Goal: Understand process/instructions: Learn how to perform a task or action

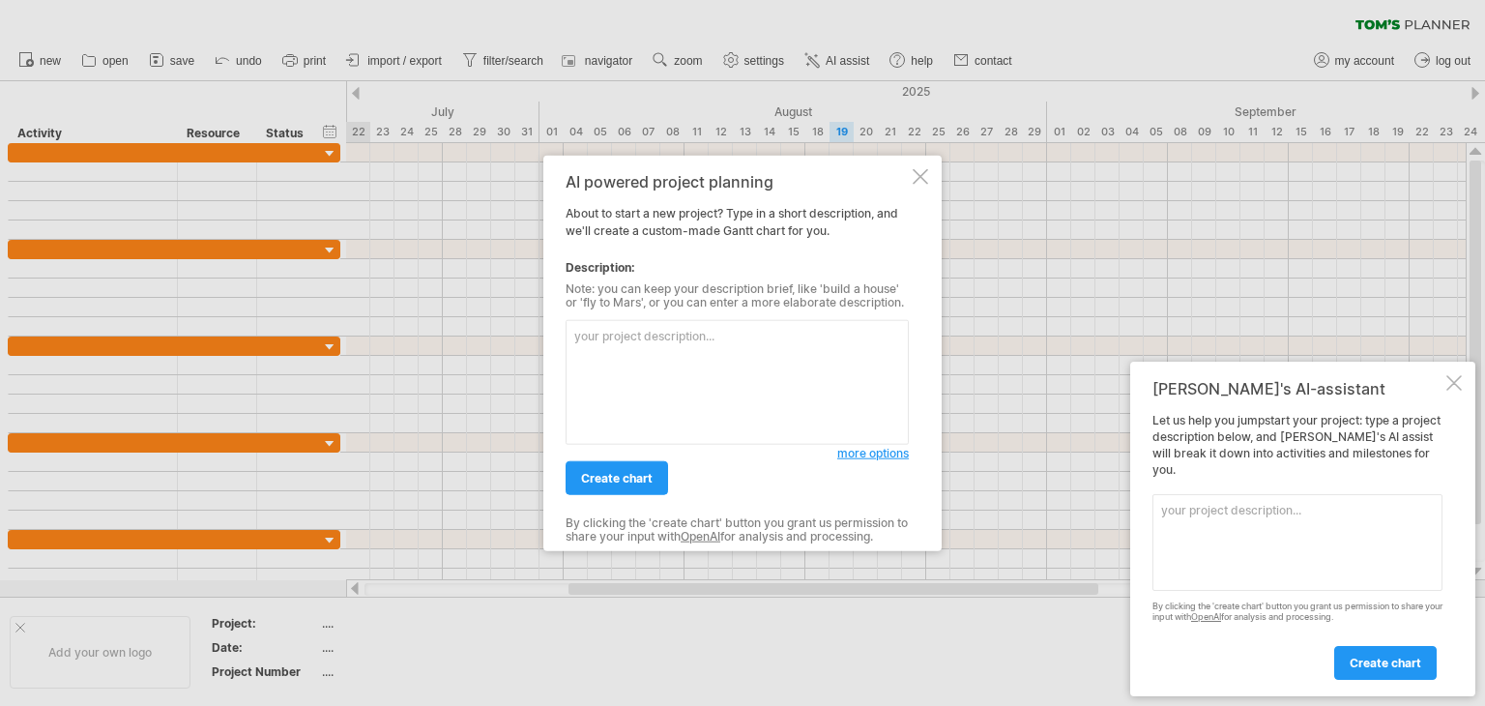
click at [921, 177] on div at bounding box center [919, 176] width 15 height 15
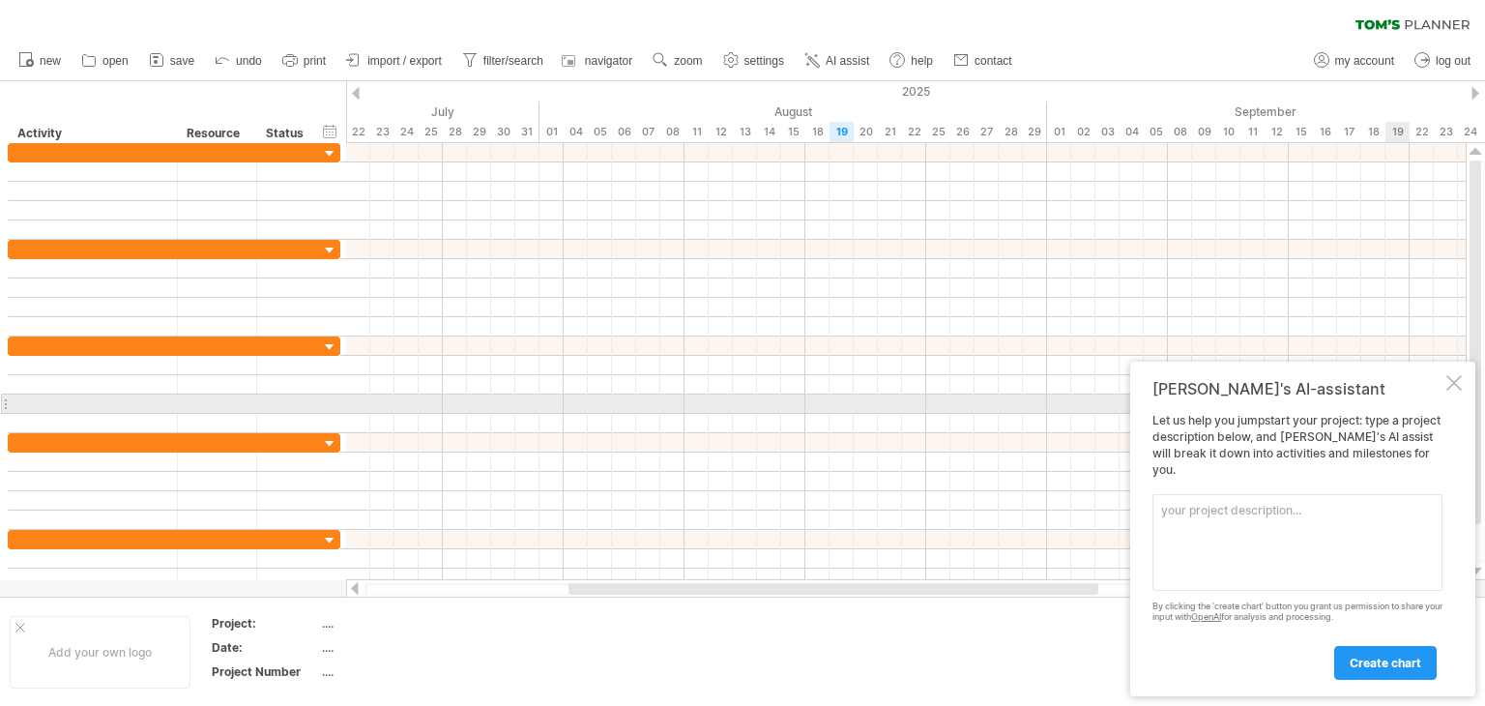
click at [1457, 390] on div at bounding box center [1453, 382] width 15 height 15
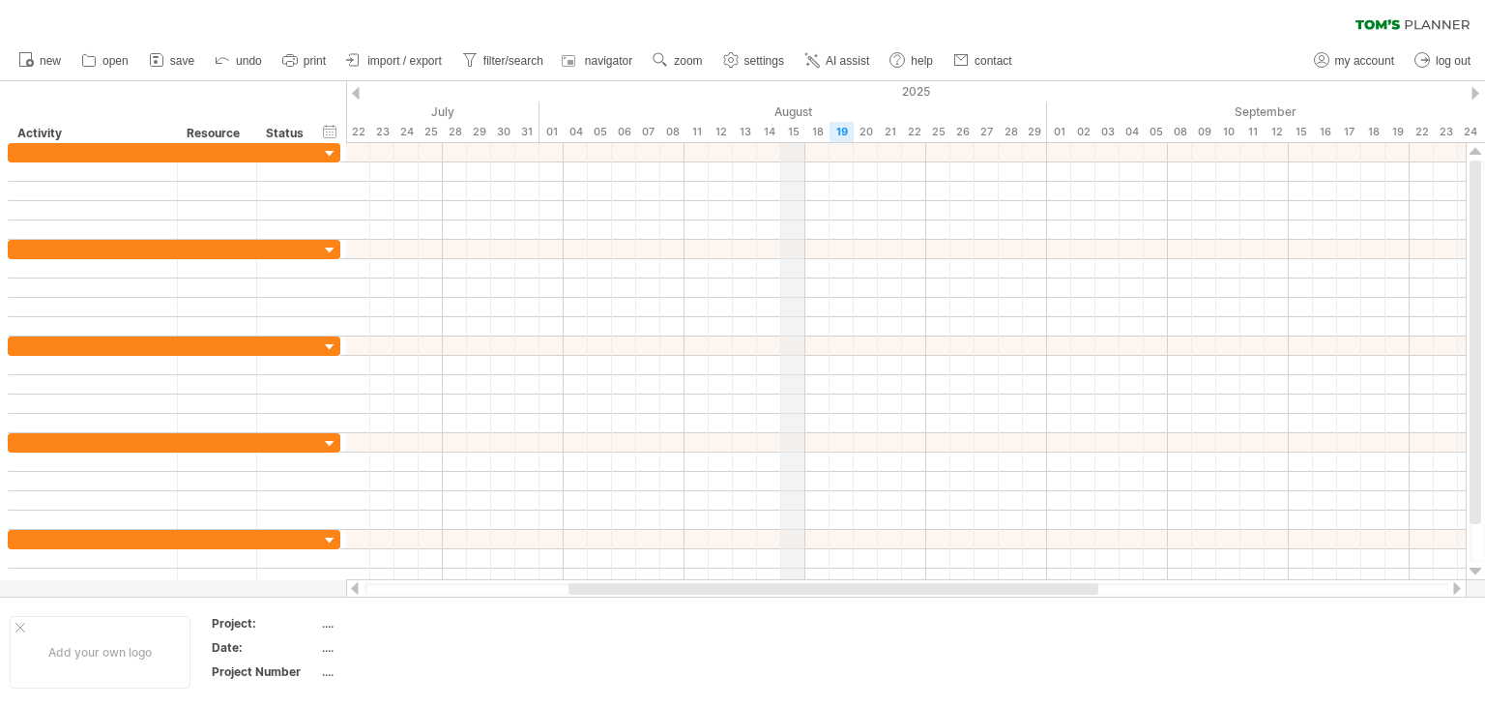
click at [790, 135] on div "15" at bounding box center [793, 132] width 24 height 20
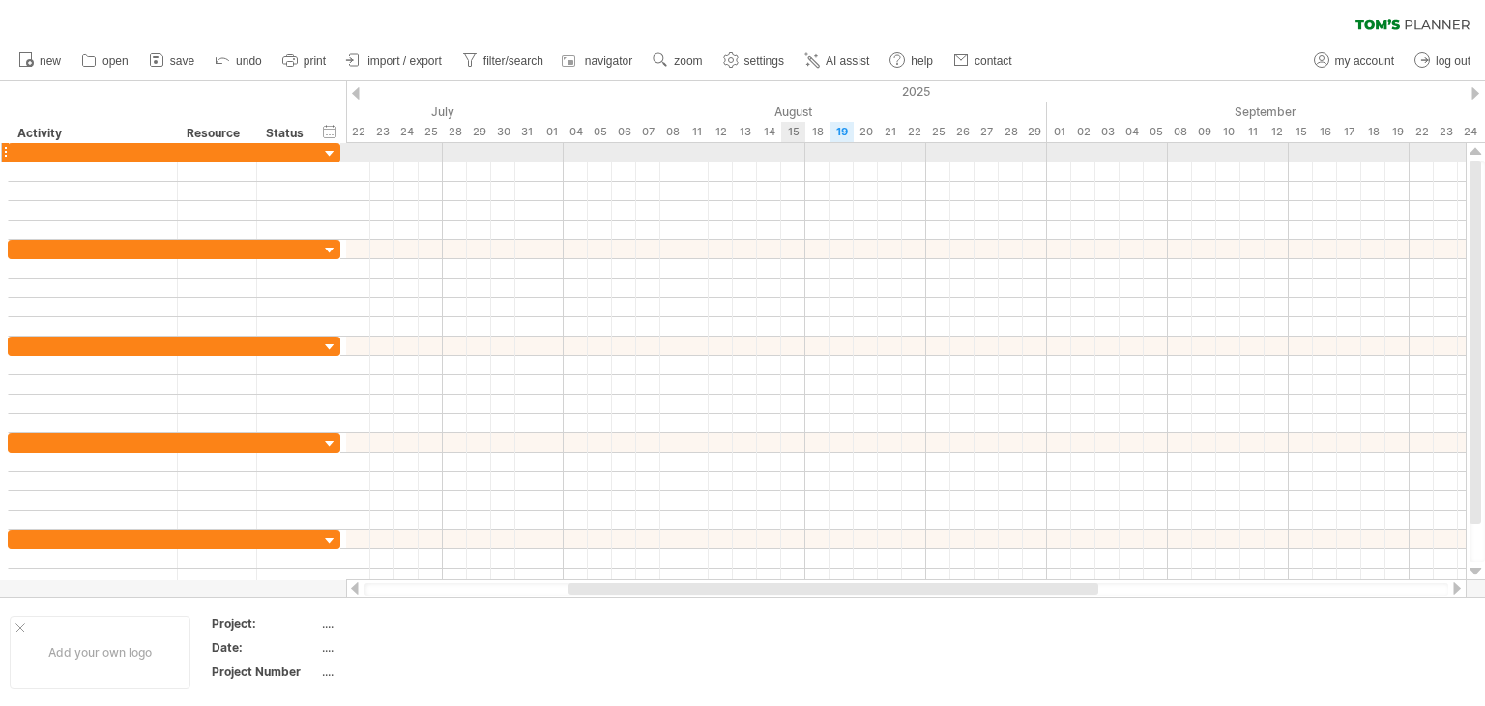
click at [795, 145] on div at bounding box center [905, 152] width 1119 height 19
click at [795, 159] on div at bounding box center [905, 152] width 1119 height 19
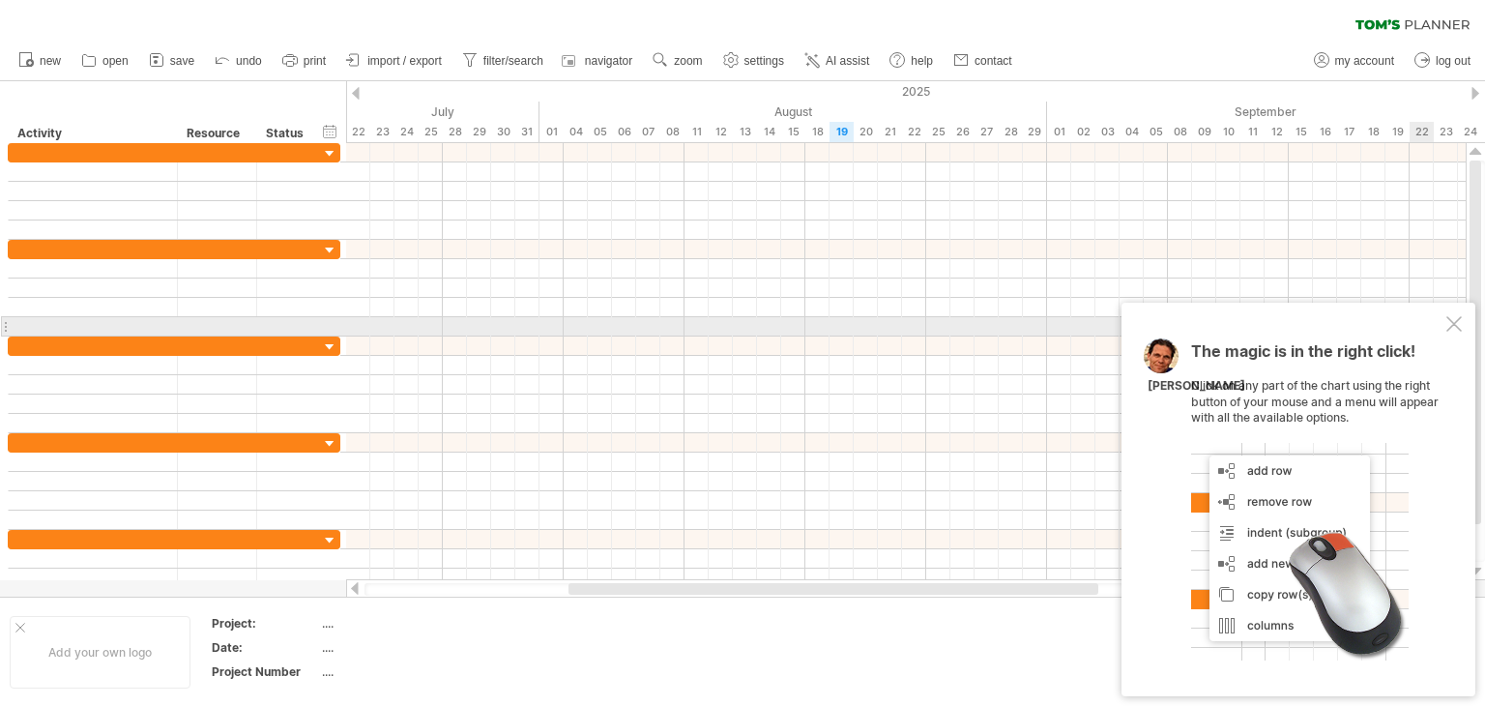
click at [1445, 332] on div "The magic is in the right click! Click on any part of the chart using the right…" at bounding box center [1298, 499] width 354 height 393
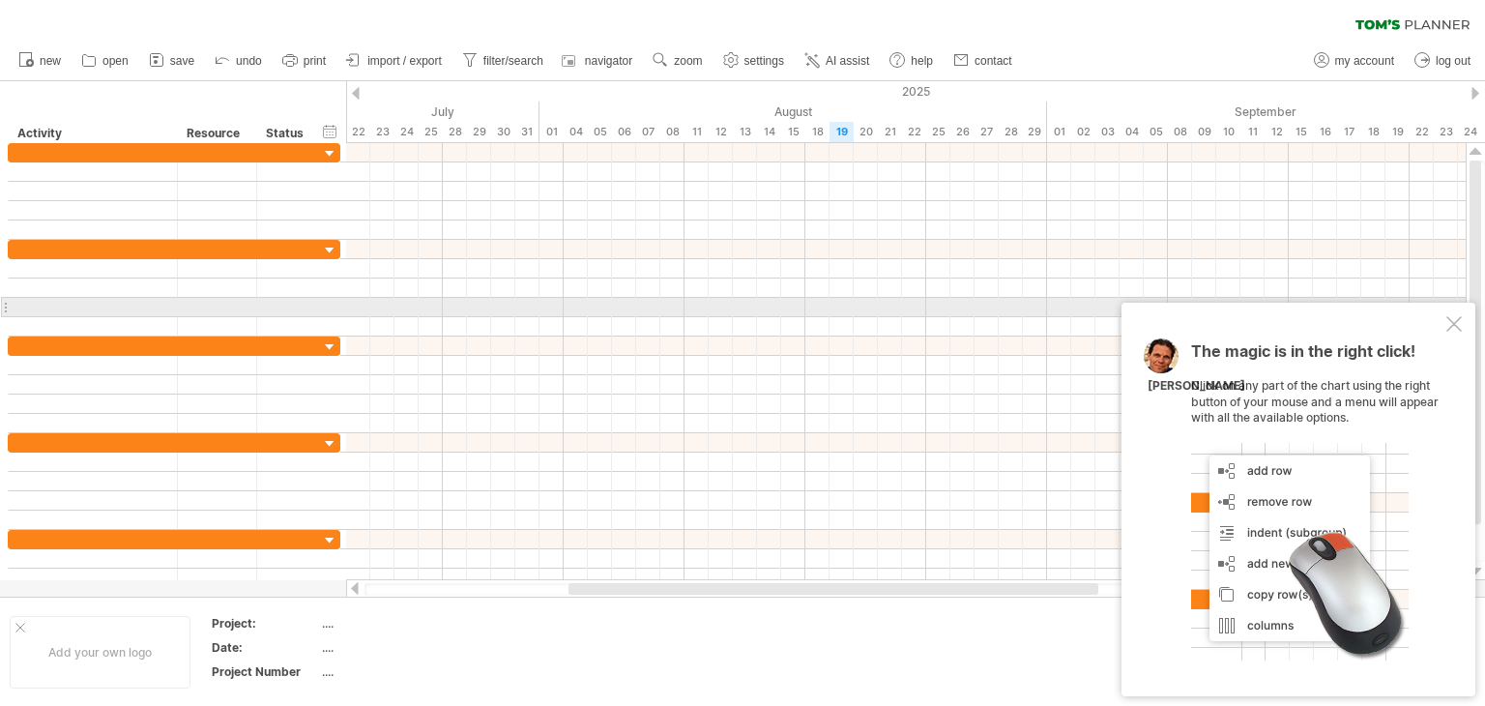
click at [1450, 339] on div "The magic is in the right click! Click on any part of the chart using the right…" at bounding box center [1298, 499] width 354 height 393
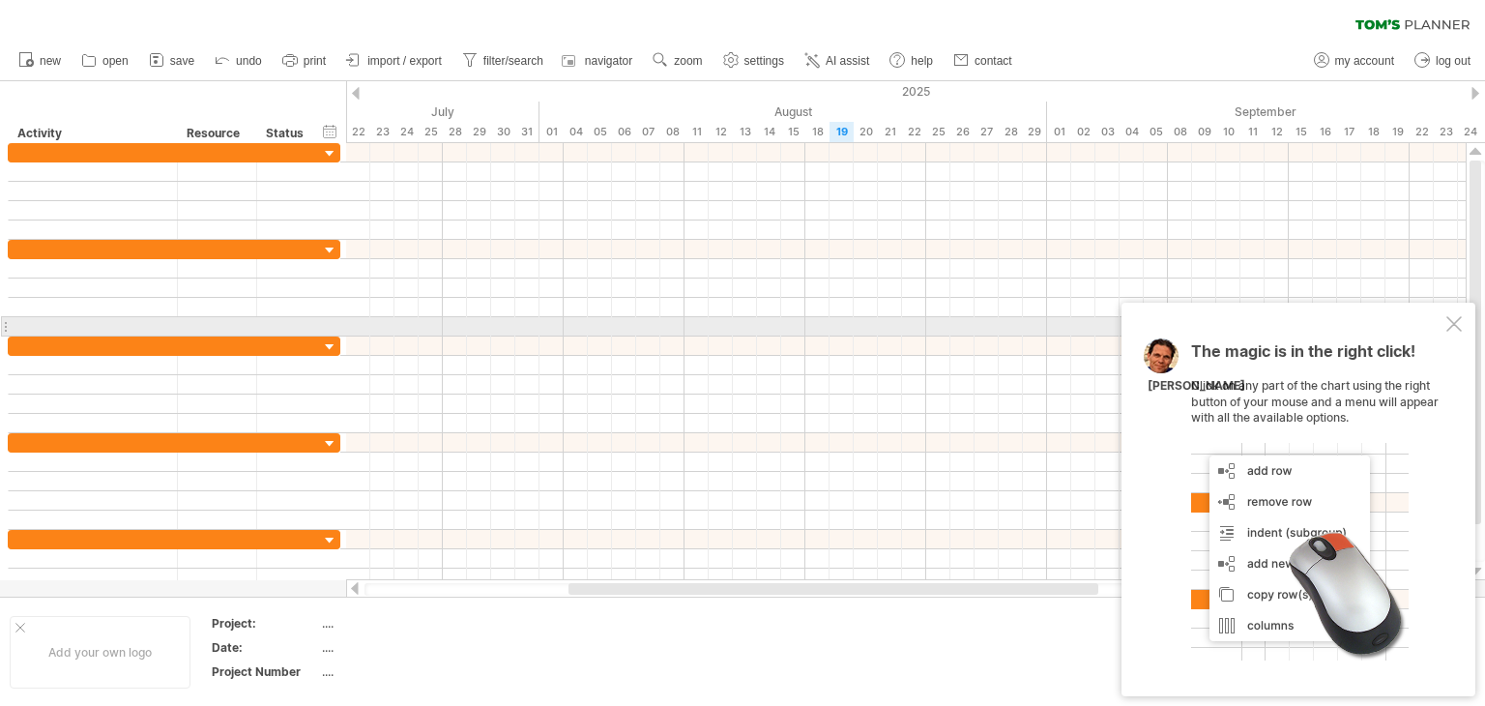
click at [1447, 327] on div at bounding box center [1453, 323] width 15 height 15
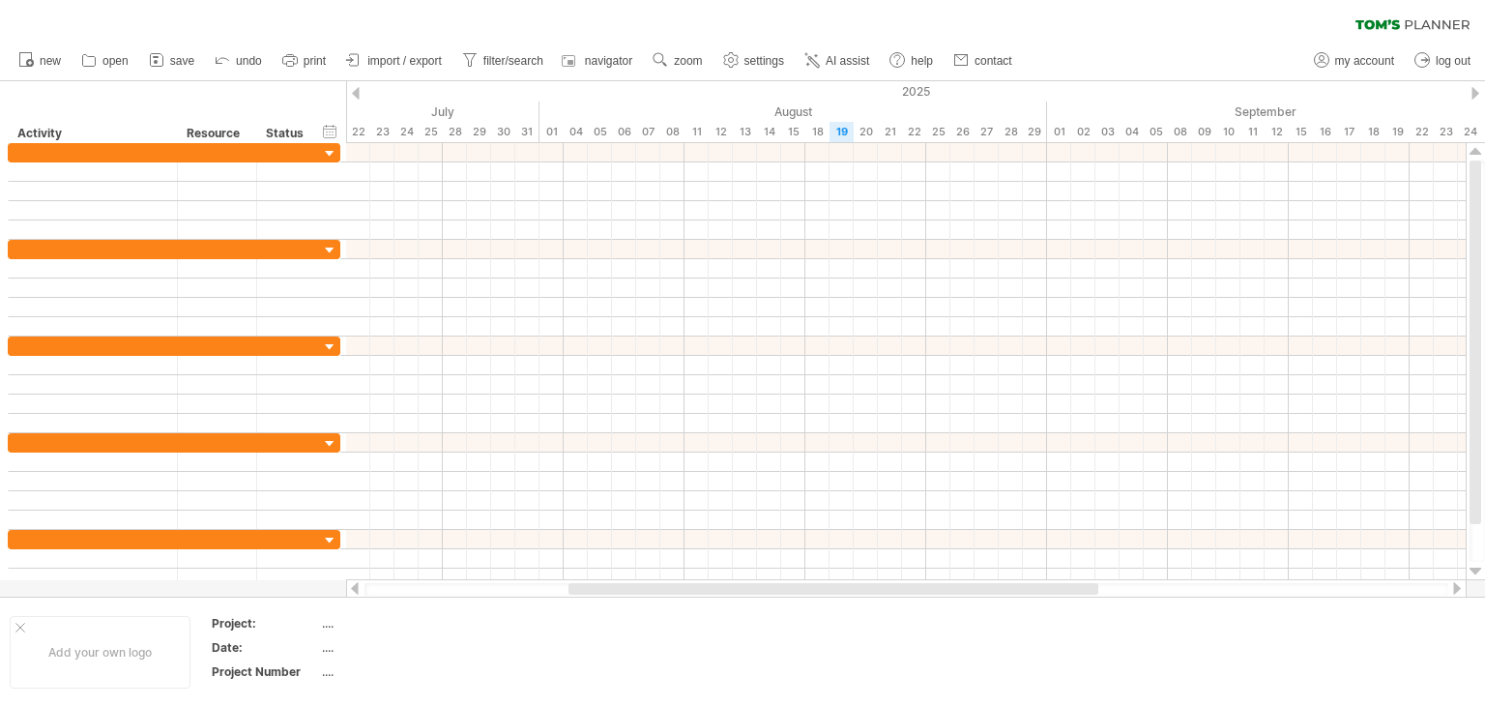
click at [1474, 95] on div at bounding box center [1475, 93] width 8 height 13
